Goal: Information Seeking & Learning: Learn about a topic

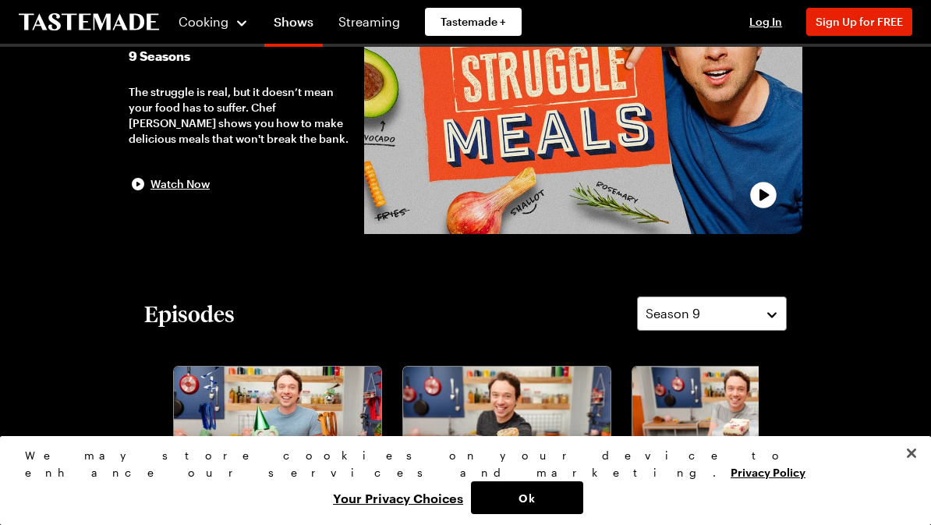
scroll to position [139, 0]
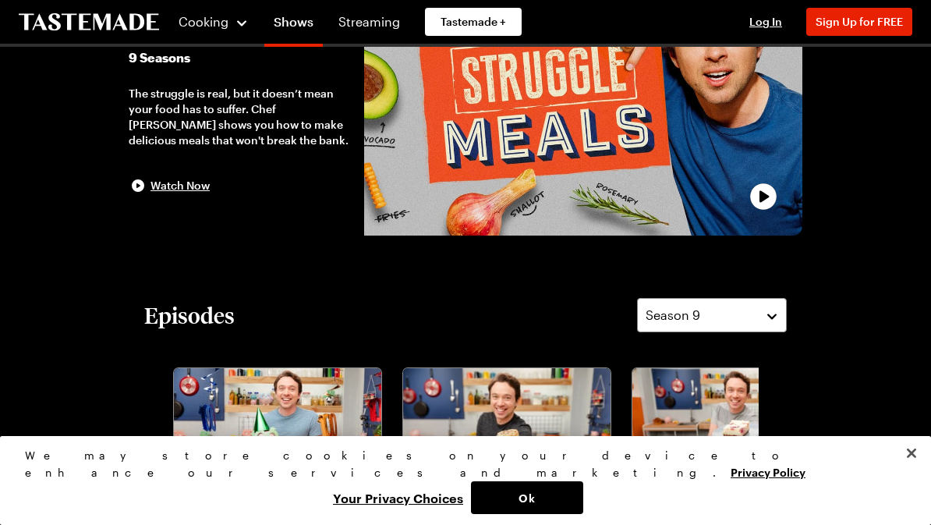
click at [583, 501] on button "Ok" at bounding box center [527, 497] width 112 height 33
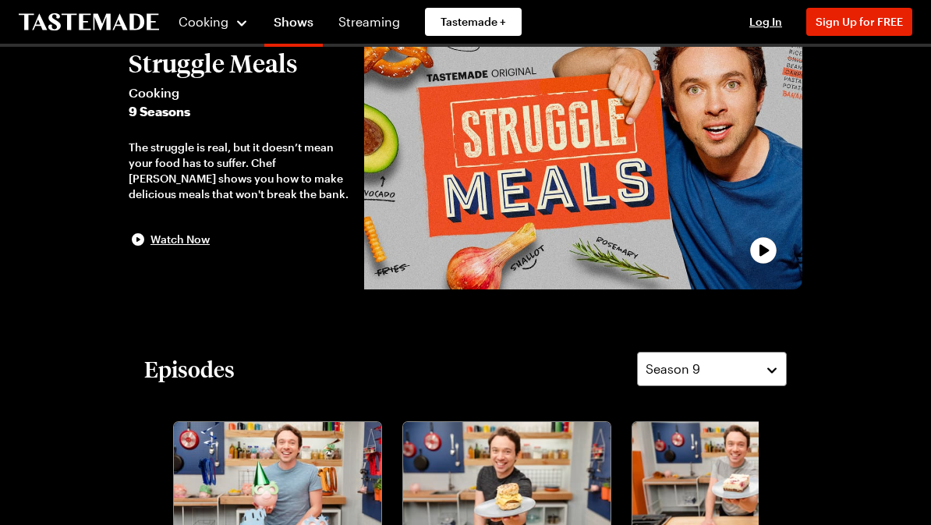
scroll to position [0, 0]
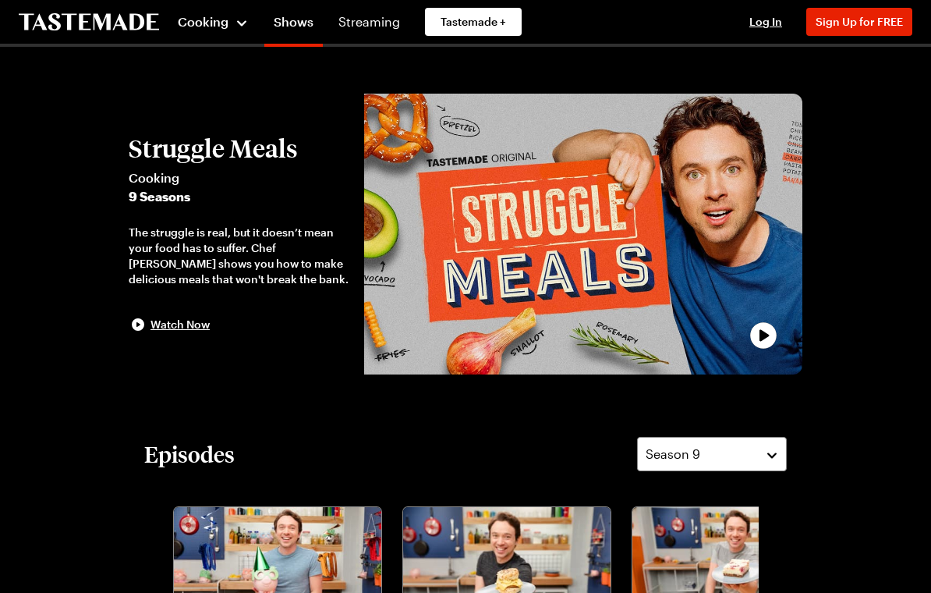
click at [207, 23] on span "Cooking" at bounding box center [203, 21] width 51 height 15
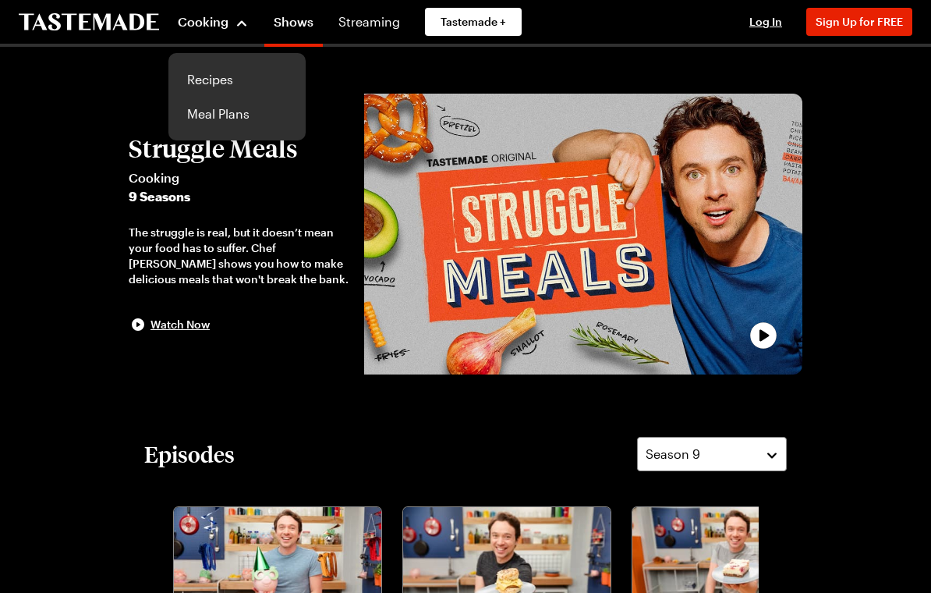
click at [203, 75] on link "Recipes" at bounding box center [237, 79] width 119 height 34
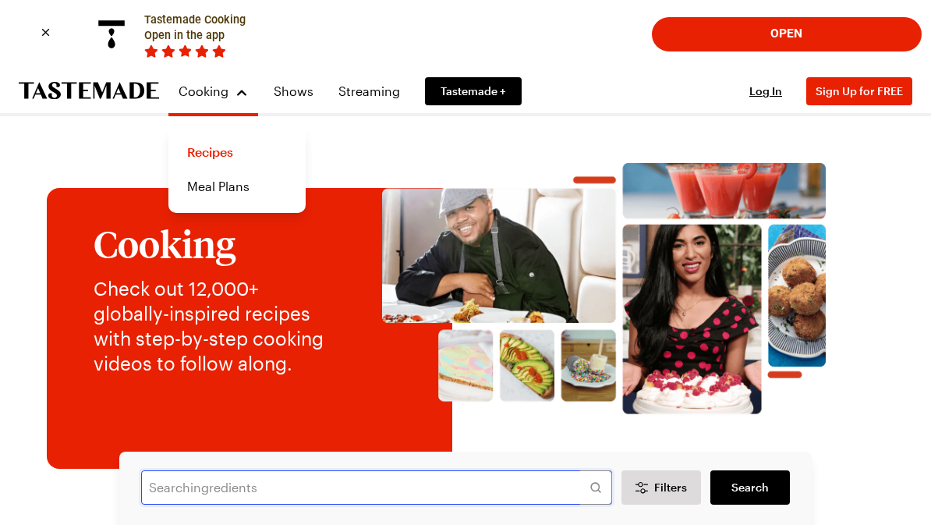
click at [177, 497] on input "text" at bounding box center [376, 487] width 471 height 34
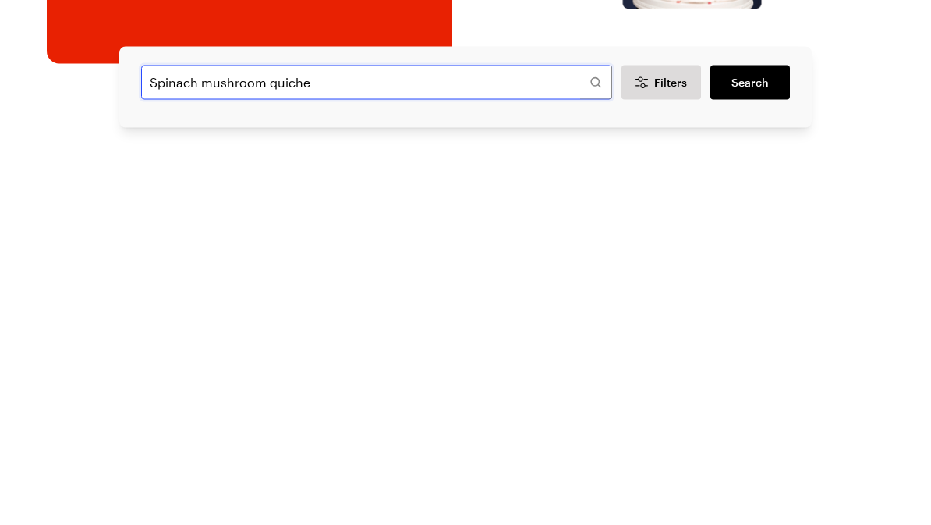
type input "Spinach mushroom quiche"
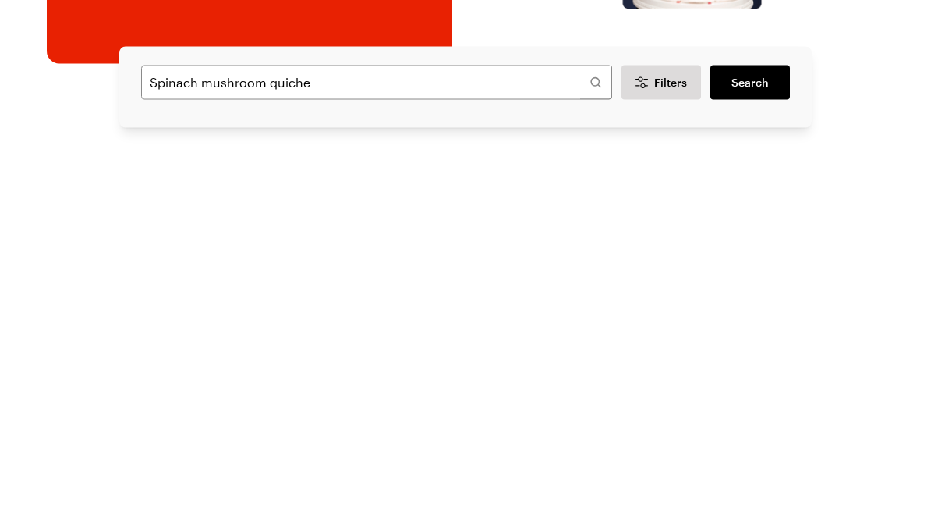
click at [745, 435] on span "Search" at bounding box center [749, 443] width 37 height 16
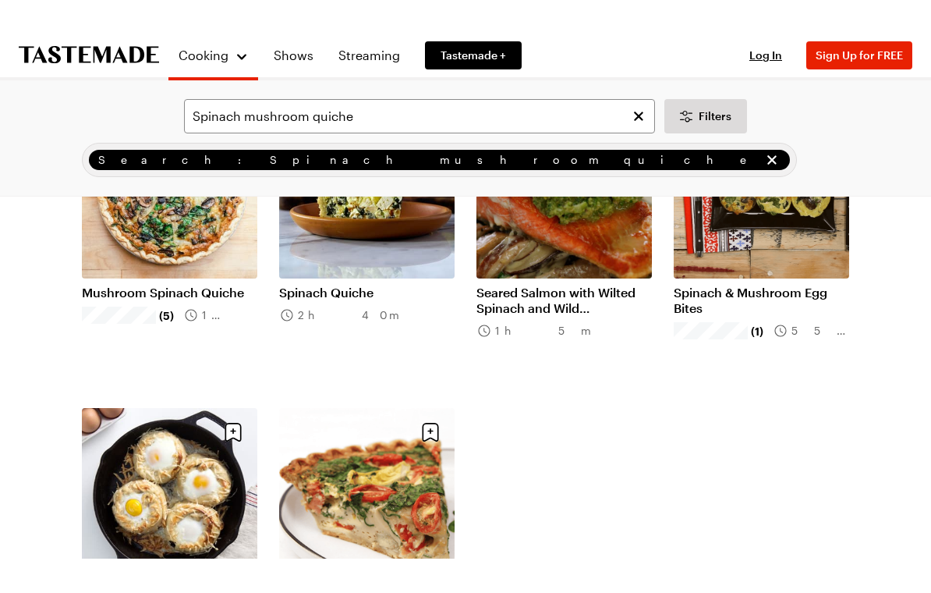
scroll to position [205, 0]
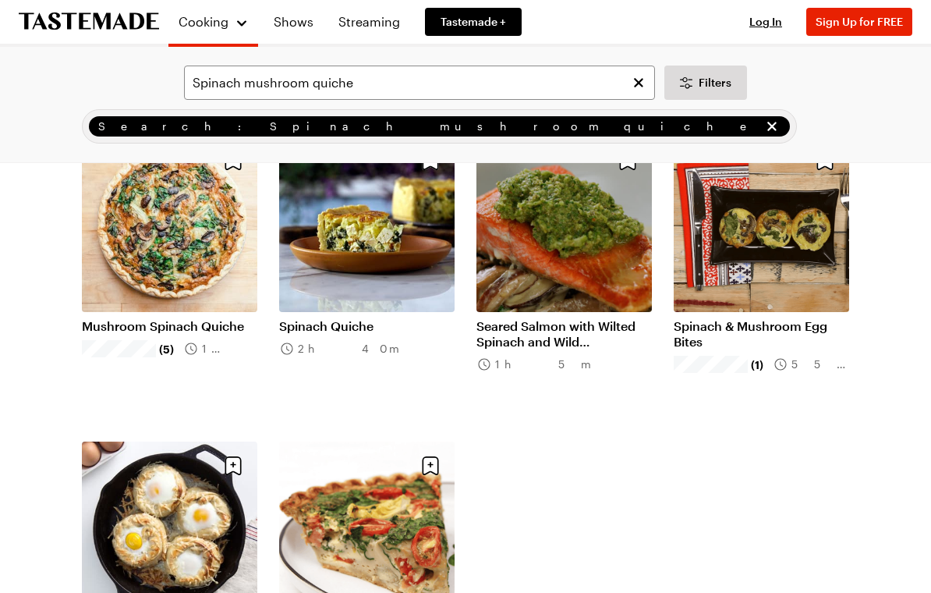
click at [158, 318] on link "Mushroom Spinach Quiche" at bounding box center [169, 326] width 175 height 16
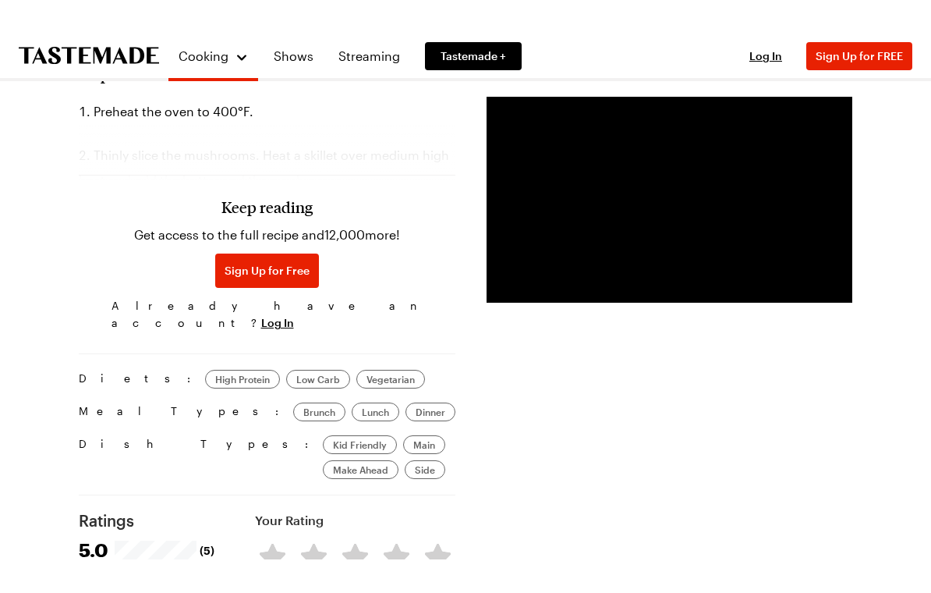
scroll to position [1357, 0]
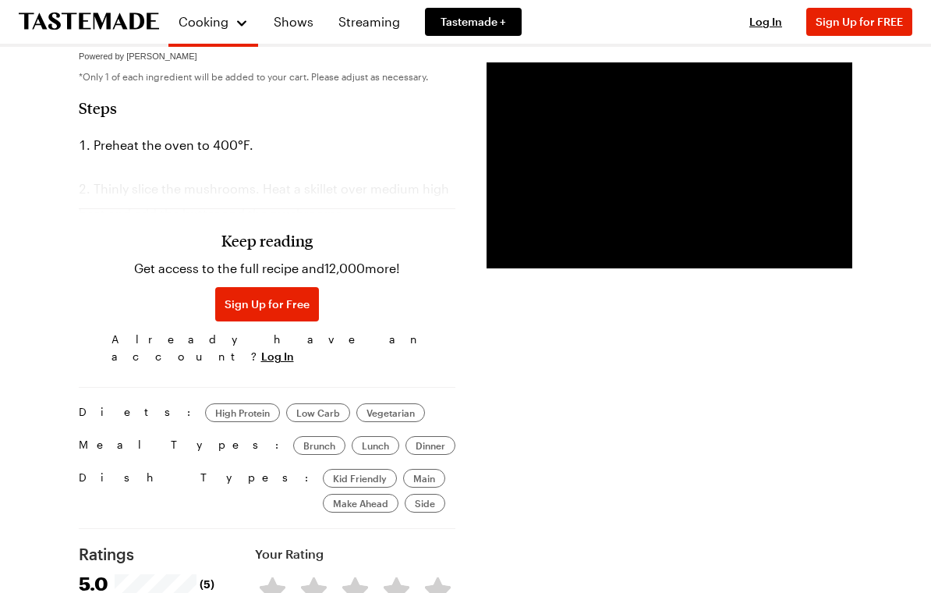
click at [253, 299] on span "Sign Up for Free" at bounding box center [267, 304] width 85 height 16
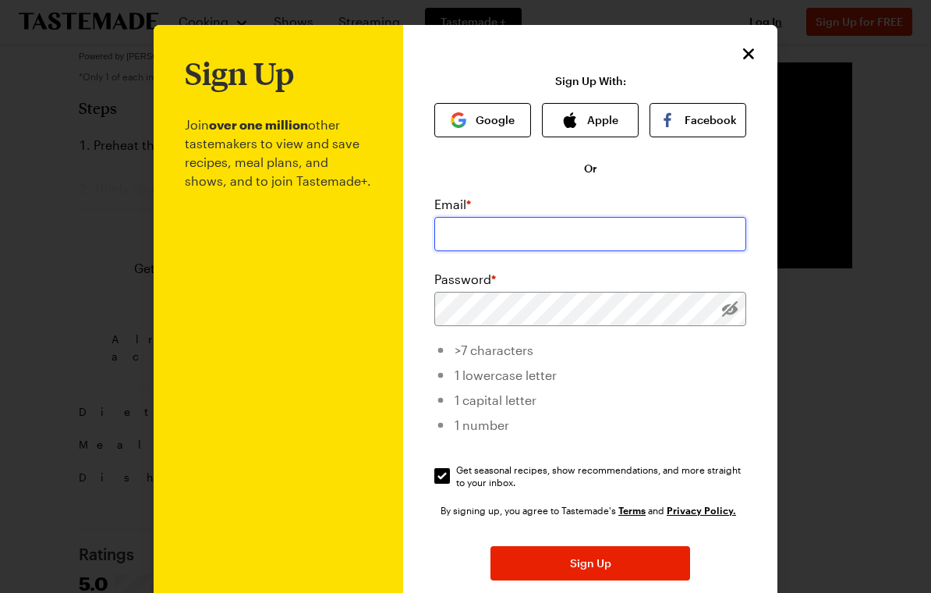
click at [475, 235] on input "email" at bounding box center [590, 234] width 312 height 34
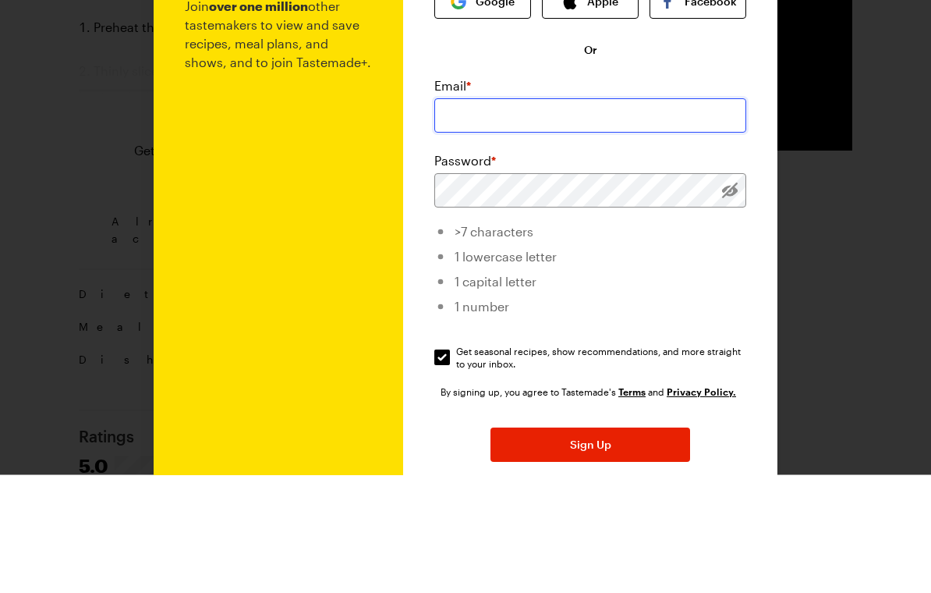
type input "[EMAIL_ADDRESS][DOMAIN_NAME]"
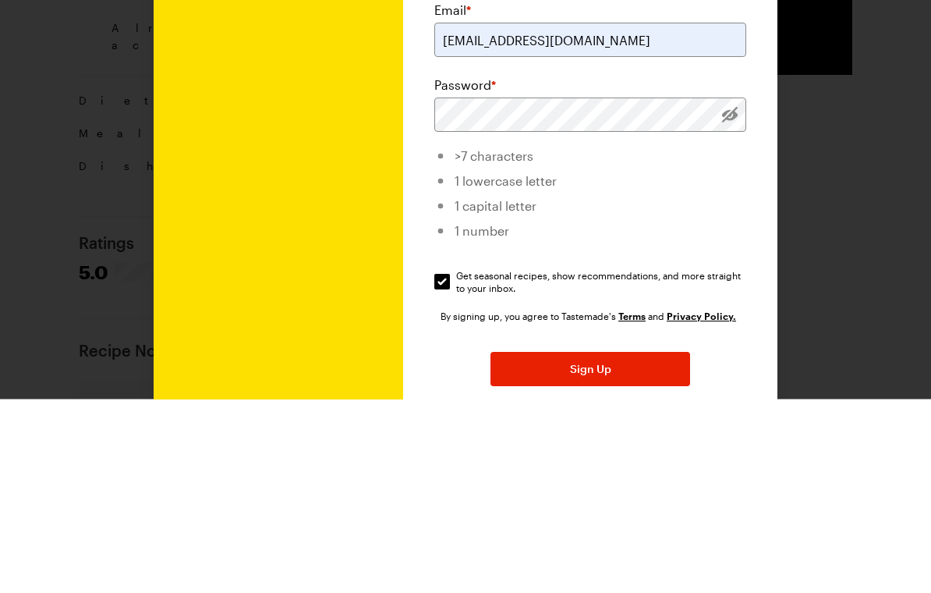
scroll to position [1668, 0]
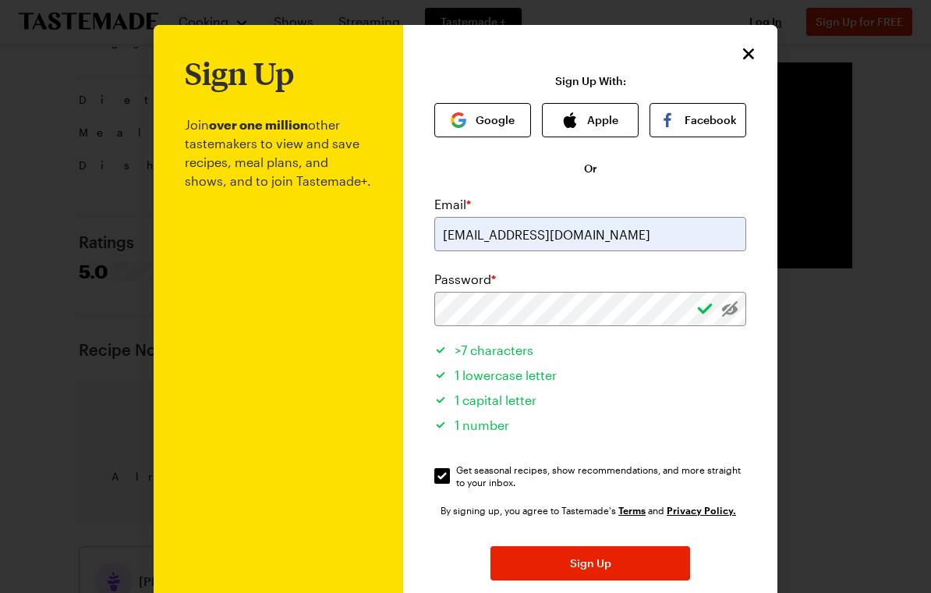
click at [597, 524] on span "Sign Up" at bounding box center [590, 563] width 41 height 16
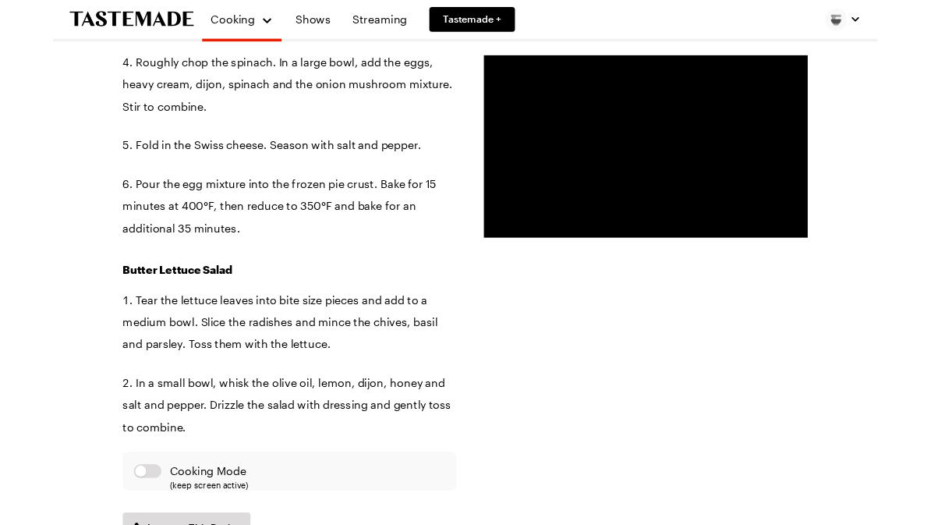
scroll to position [1736, 0]
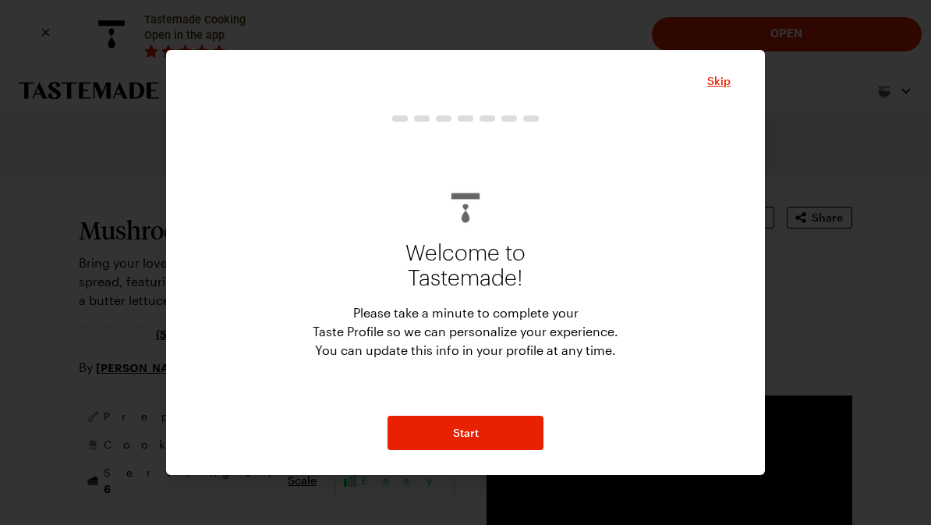
click at [494, 428] on button "Start" at bounding box center [465, 433] width 156 height 34
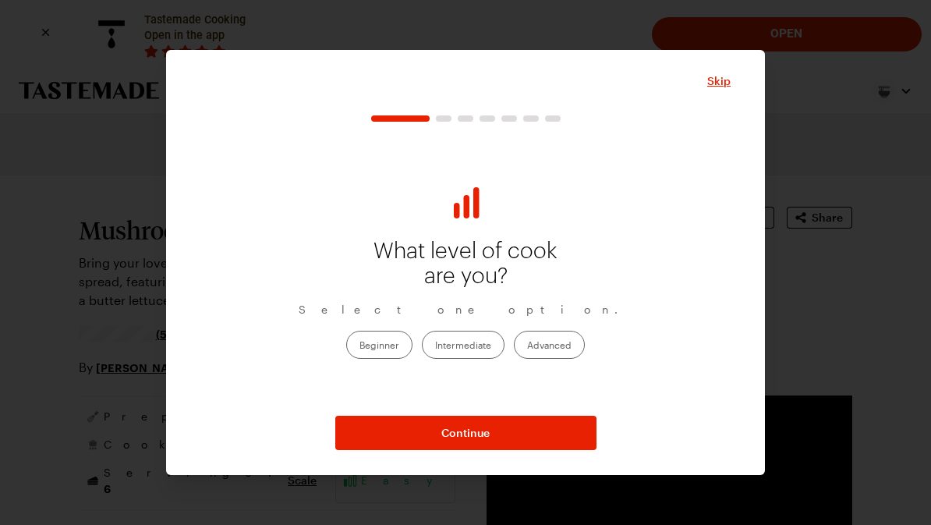
click at [543, 346] on label "Advanced" at bounding box center [549, 345] width 71 height 28
click at [527, 345] on input "Advanced" at bounding box center [527, 345] width 0 height 0
click at [483, 430] on span "Continue" at bounding box center [465, 433] width 48 height 16
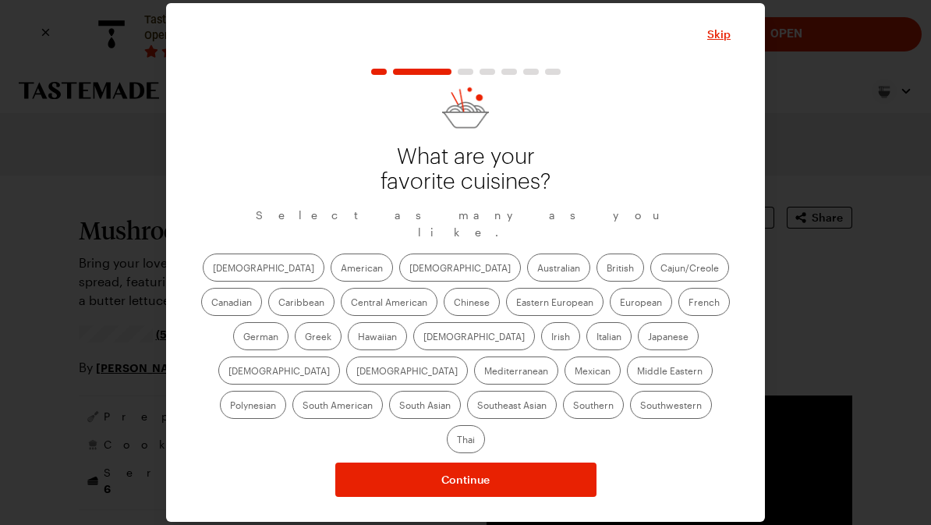
click at [727, 42] on span "Skip" at bounding box center [718, 35] width 23 height 16
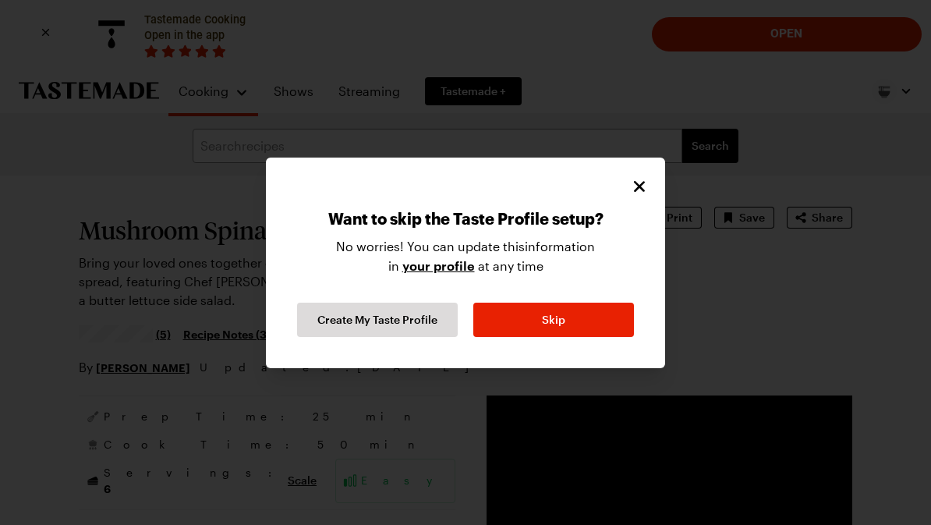
click at [557, 318] on span "Skip" at bounding box center [553, 320] width 23 height 16
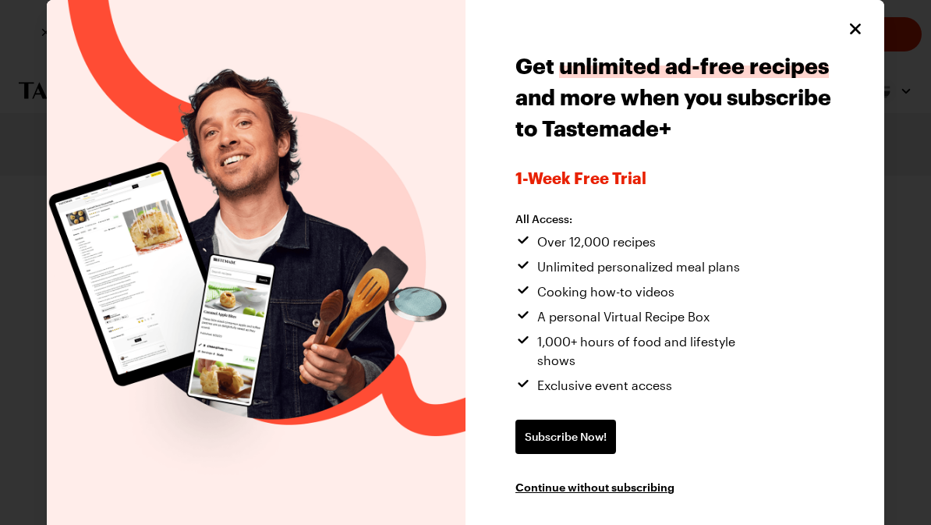
click at [861, 33] on icon "Close" at bounding box center [855, 28] width 19 height 19
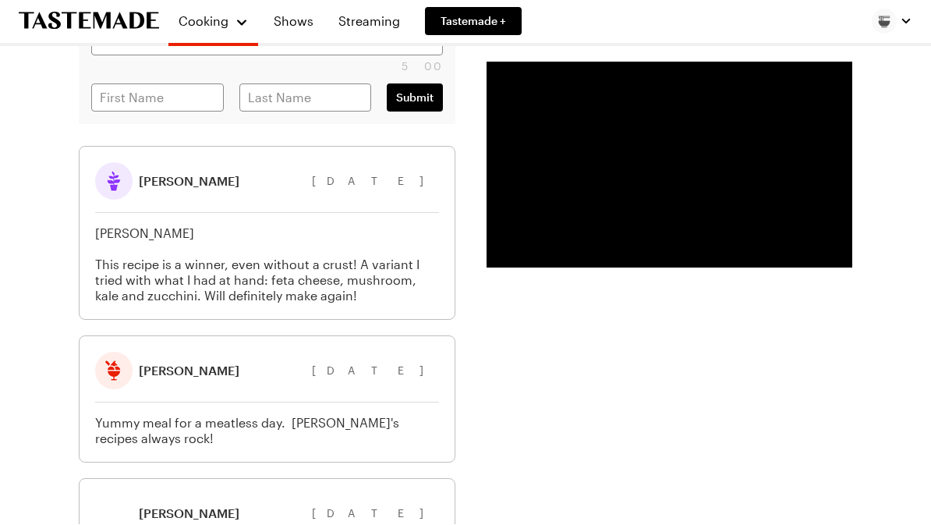
scroll to position [2678, 0]
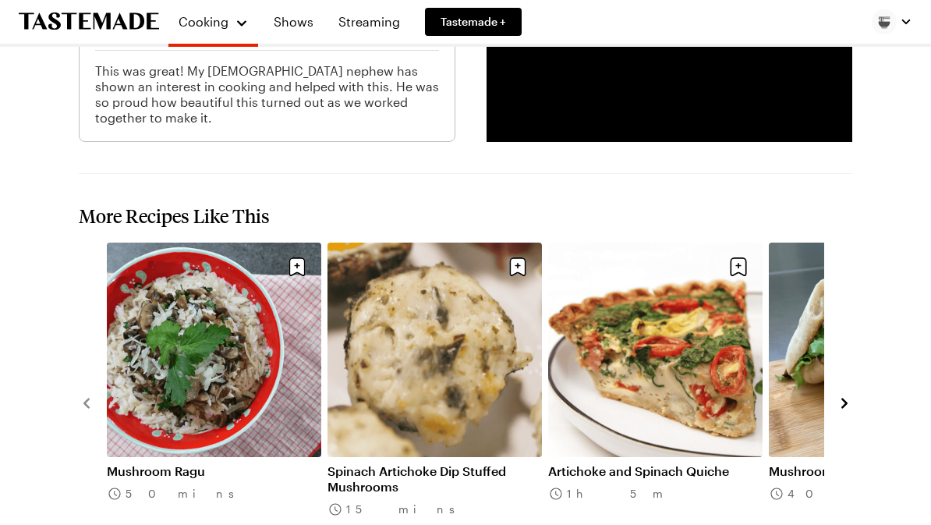
type textarea "x"
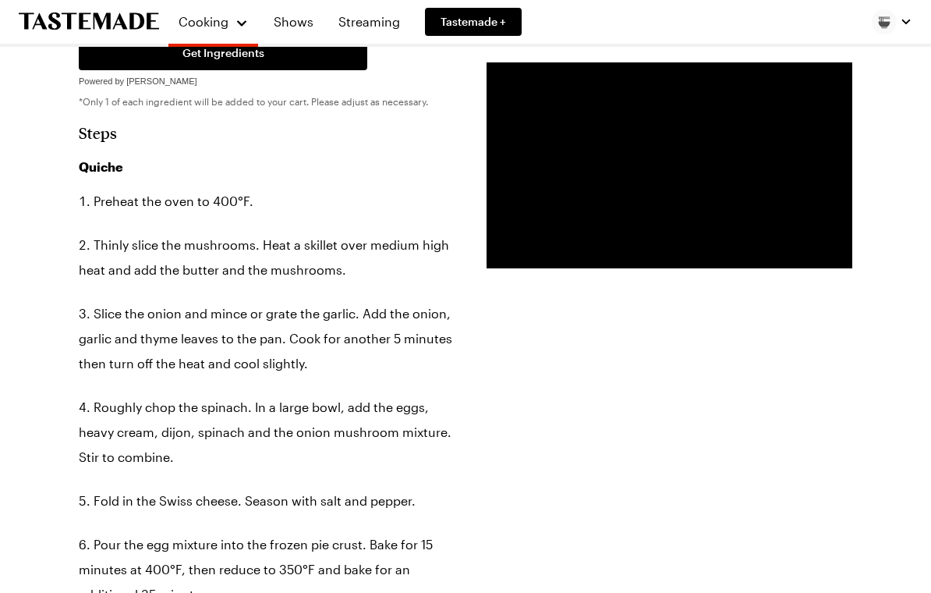
scroll to position [1325, 0]
